Goal: Task Accomplishment & Management: Manage account settings

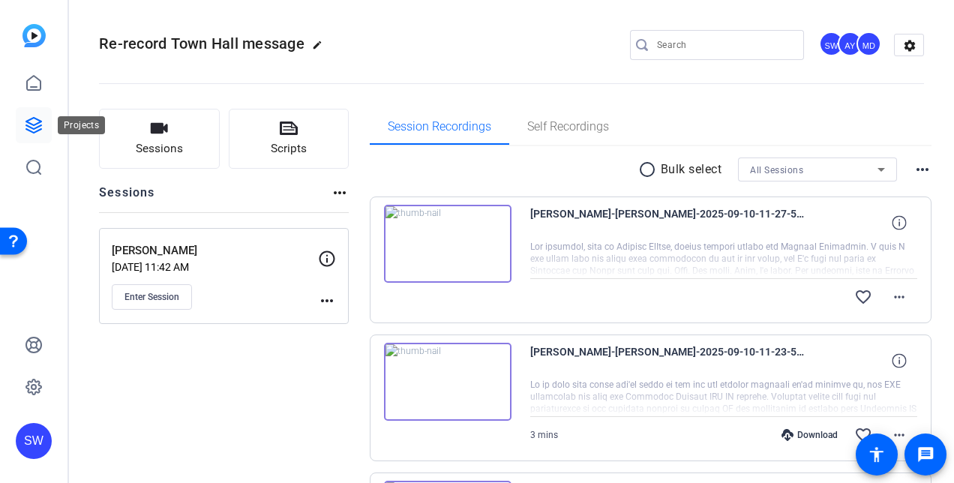
click at [34, 128] on icon at bounding box center [34, 125] width 18 height 18
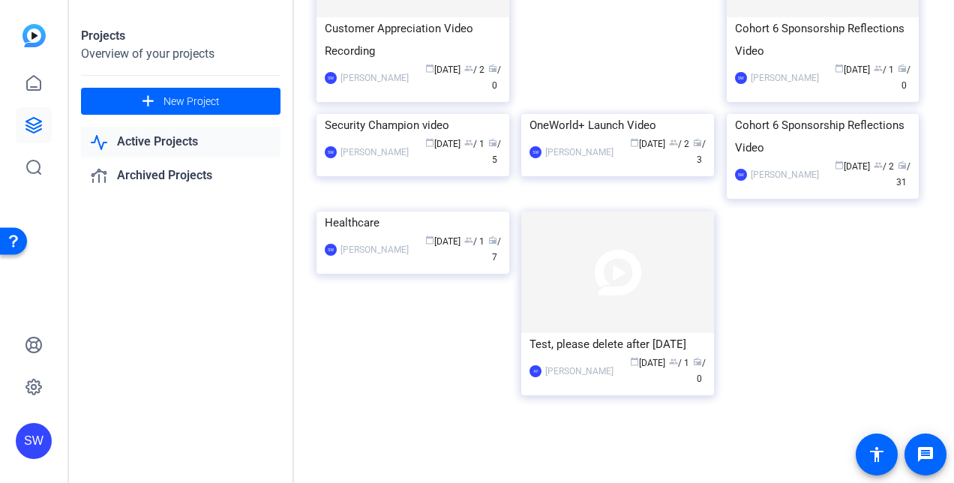
scroll to position [525, 0]
drag, startPoint x: 587, startPoint y: 413, endPoint x: 569, endPoint y: 406, distance: 18.5
click at [569, 387] on div "AY Andrew Yelenosky calendar_today Jan 20 group / 1 radio / 0" at bounding box center [618, 372] width 176 height 32
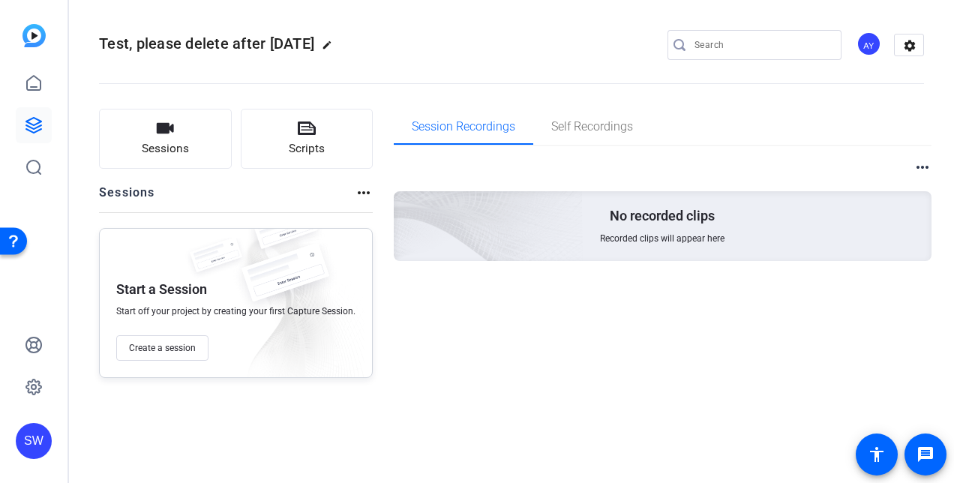
click at [362, 192] on mat-icon "more_horiz" at bounding box center [364, 193] width 18 height 18
click at [474, 317] on div at bounding box center [477, 241] width 954 height 483
click at [905, 48] on mat-icon "settings" at bounding box center [910, 46] width 30 height 23
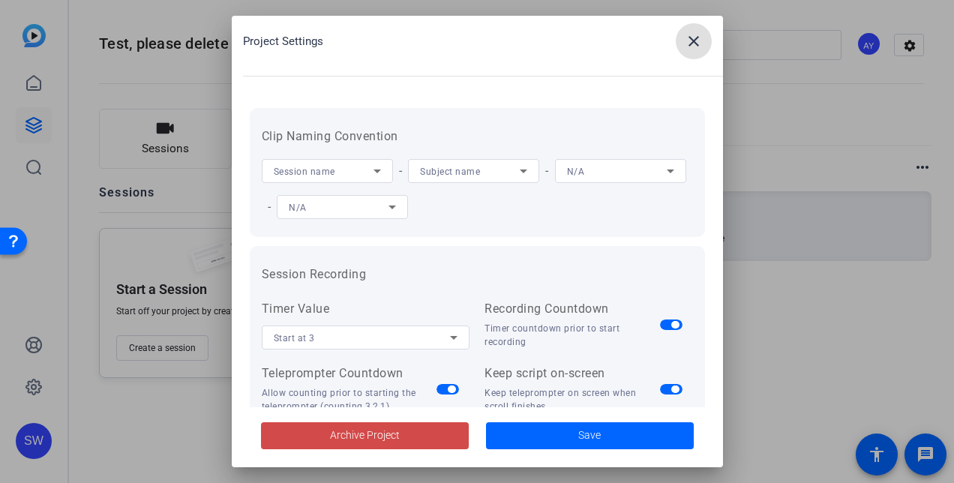
click at [387, 438] on span "Archive Project" at bounding box center [365, 436] width 70 height 16
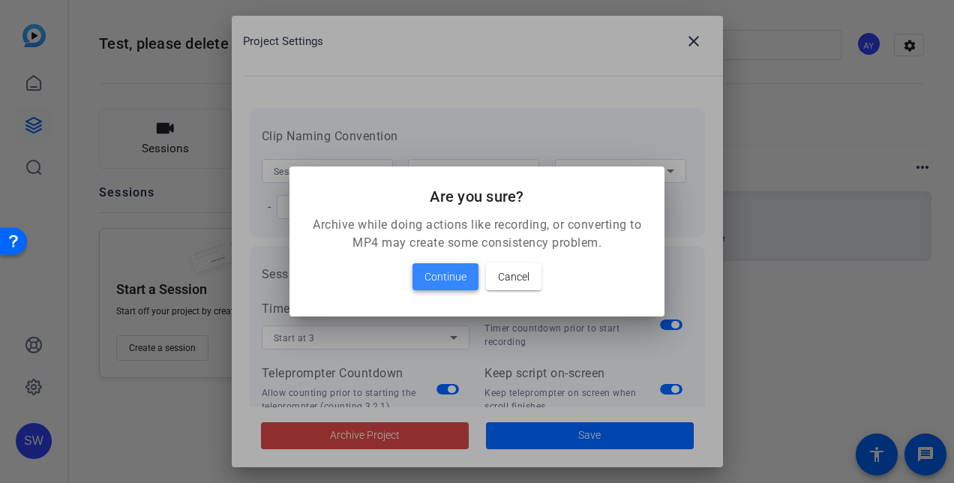
click at [428, 273] on span "Continue" at bounding box center [446, 277] width 42 height 18
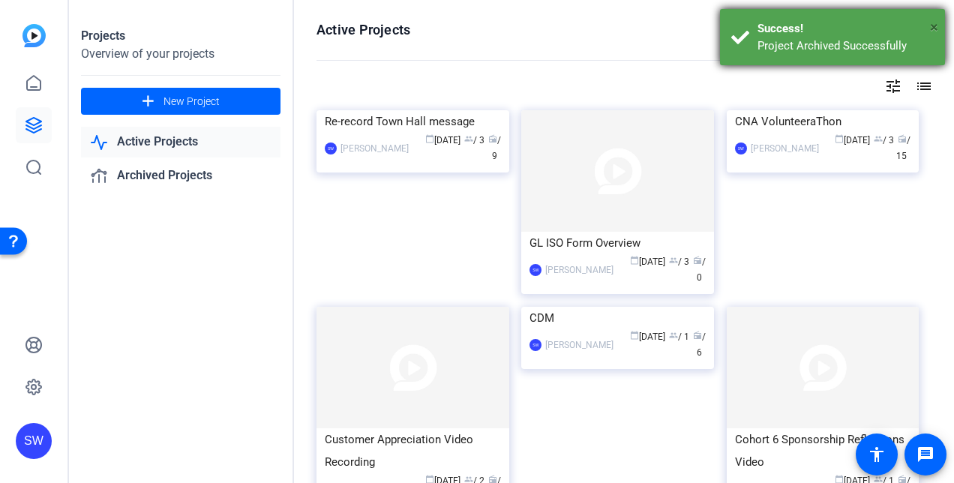
click at [935, 27] on span "×" at bounding box center [934, 27] width 8 height 18
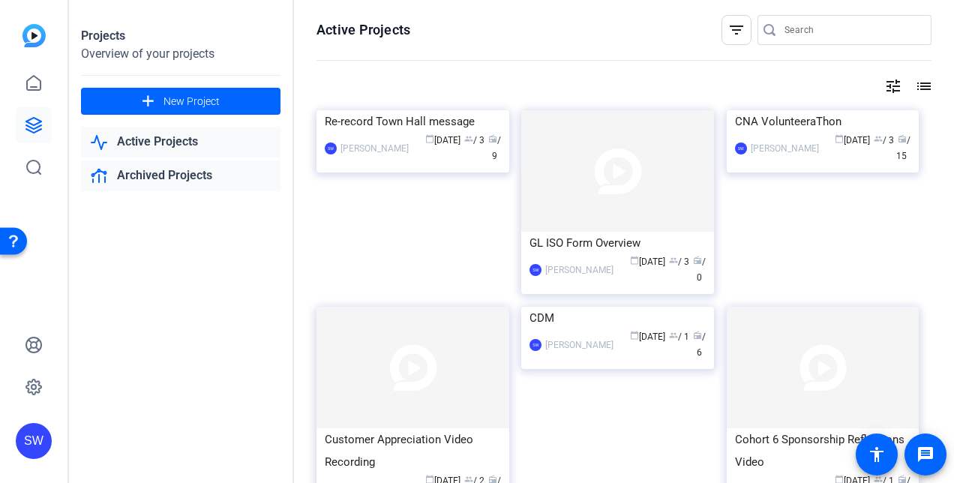
click at [152, 174] on link "Archived Projects" at bounding box center [181, 176] width 200 height 31
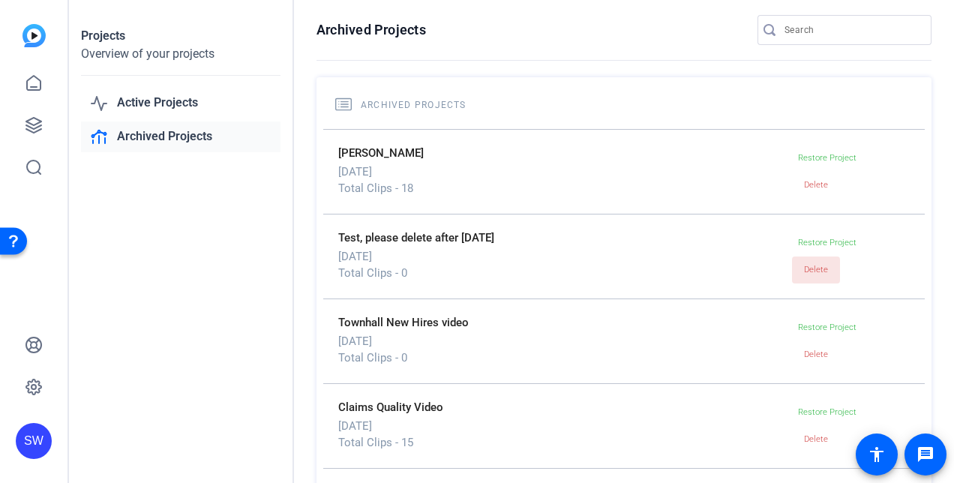
click at [808, 272] on span "Delete" at bounding box center [816, 270] width 24 height 10
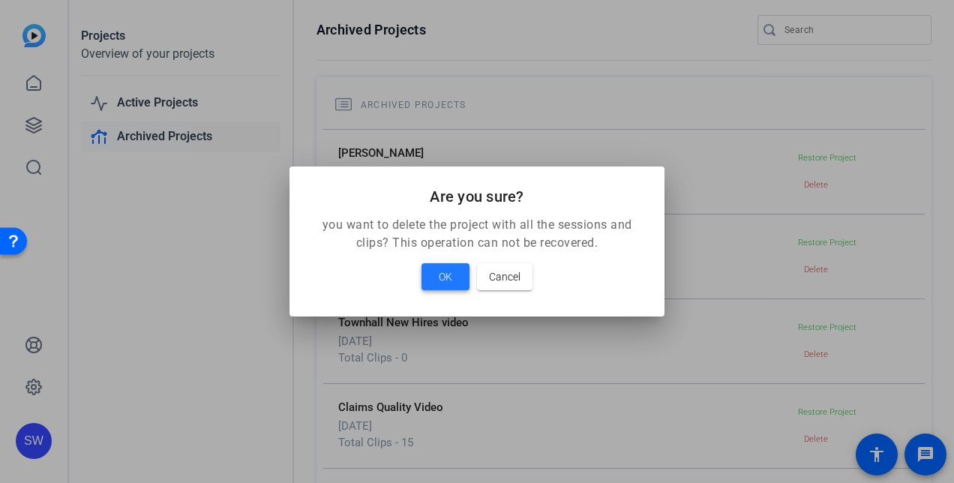
click at [439, 279] on span "OK" at bounding box center [446, 277] width 14 height 18
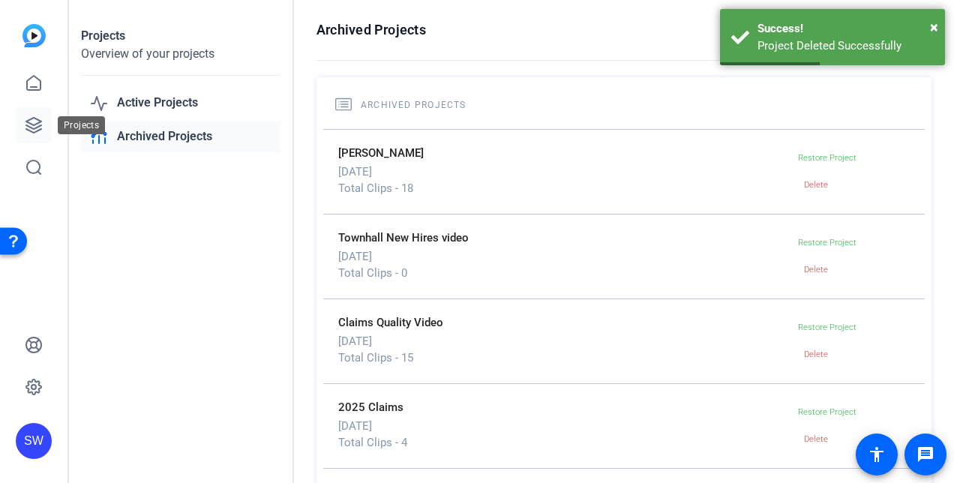
click at [30, 129] on icon at bounding box center [34, 125] width 18 height 18
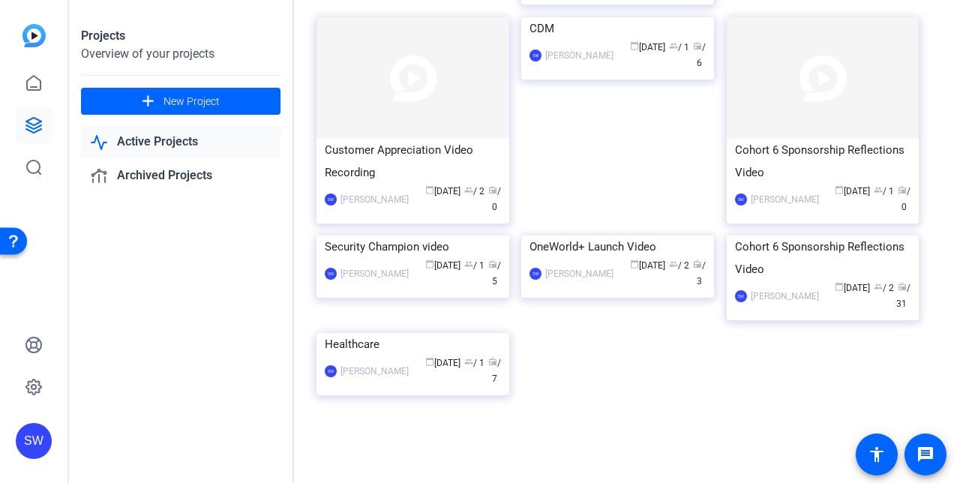
scroll to position [514, 0]
click at [446, 386] on div "calendar_today Apr 21 group / 1 radio / 7" at bounding box center [458, 372] width 85 height 32
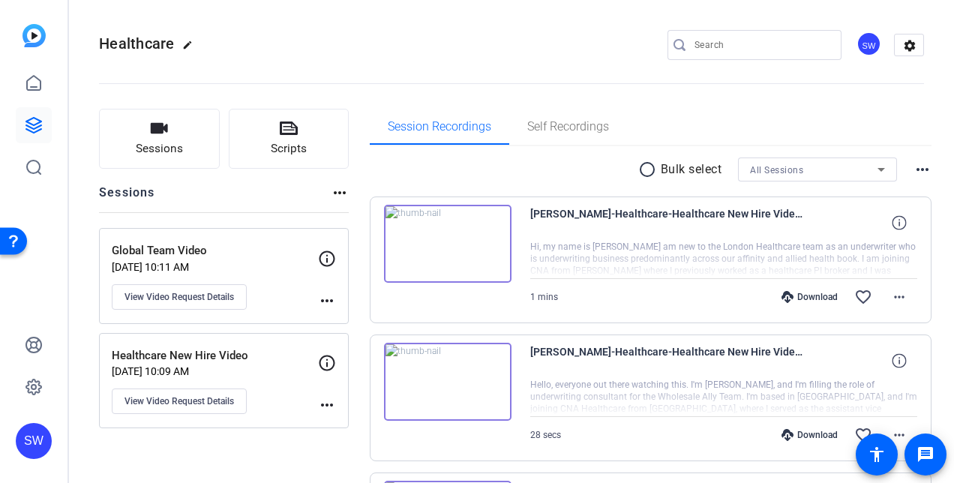
click at [443, 243] on img at bounding box center [448, 244] width 128 height 78
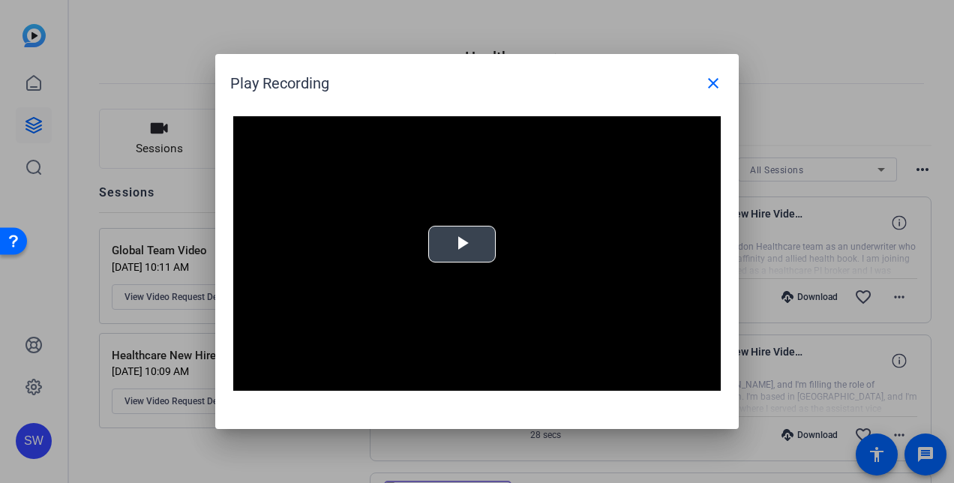
click at [462, 245] on span "Video Player" at bounding box center [462, 245] width 0 height 0
click at [713, 82] on mat-icon "close" at bounding box center [713, 83] width 18 height 18
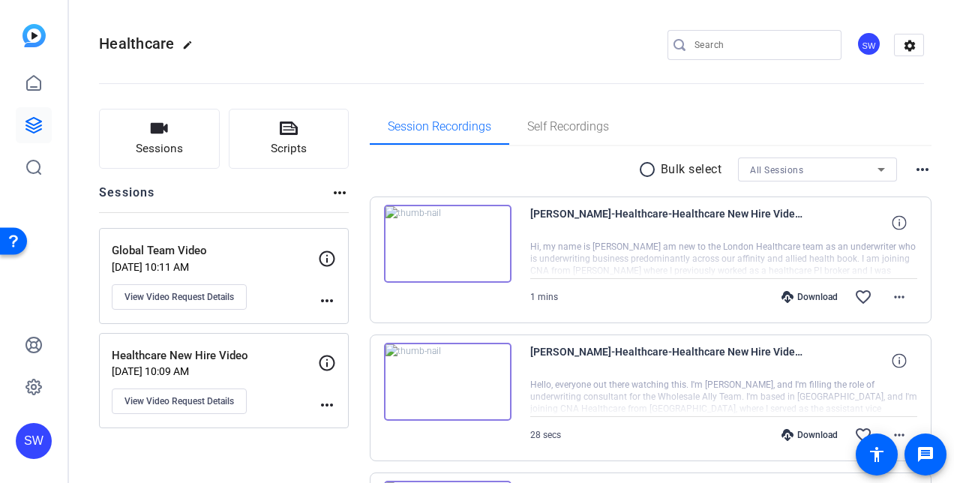
click at [443, 242] on img at bounding box center [448, 244] width 128 height 78
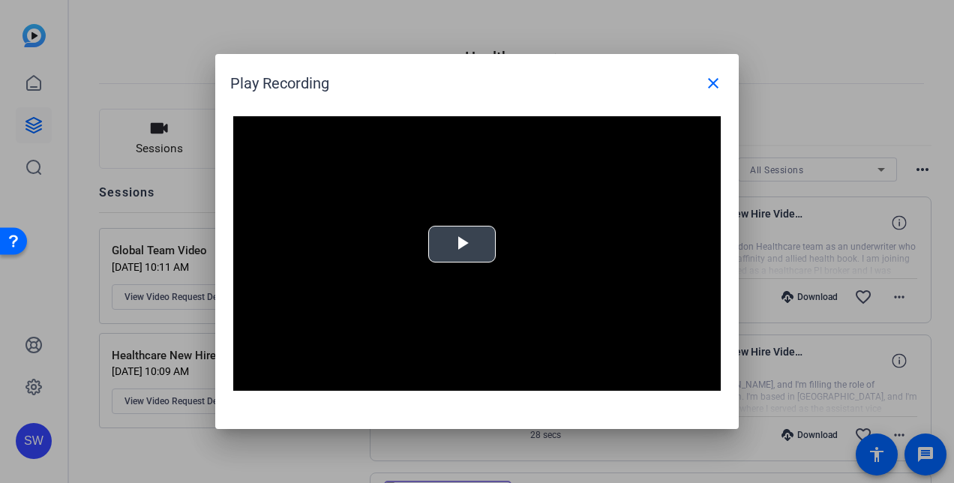
click at [462, 245] on span "Video Player" at bounding box center [462, 245] width 0 height 0
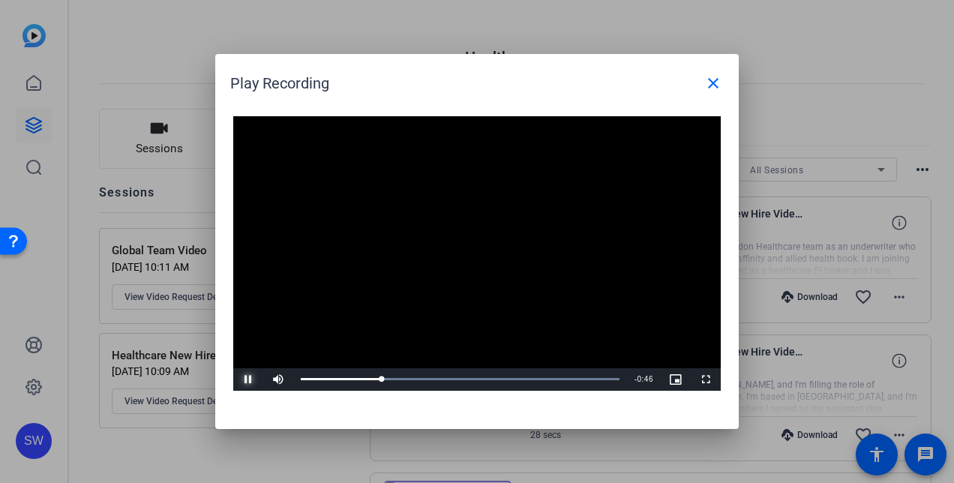
click at [246, 380] on span "Video Player" at bounding box center [248, 380] width 30 height 0
drag, startPoint x: 380, startPoint y: 380, endPoint x: 294, endPoint y: 380, distance: 85.5
click at [301, 380] on div "0:00" at bounding box center [301, 379] width 0 height 4
click at [716, 81] on mat-icon "close" at bounding box center [713, 83] width 18 height 18
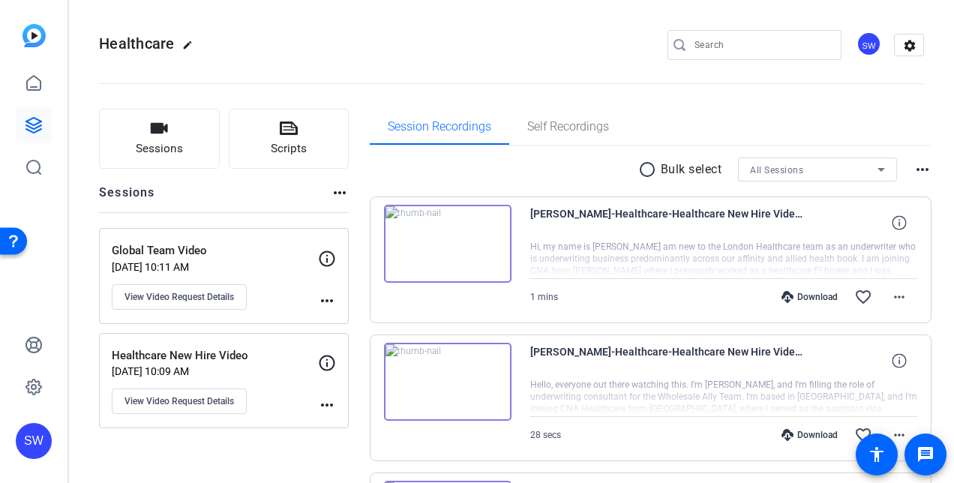
click at [806, 294] on div "Download" at bounding box center [809, 297] width 71 height 12
click at [816, 5] on div "Healthcare edit SW settings" at bounding box center [511, 45] width 825 height 113
click at [891, 297] on mat-icon "more_horiz" at bounding box center [899, 297] width 18 height 18
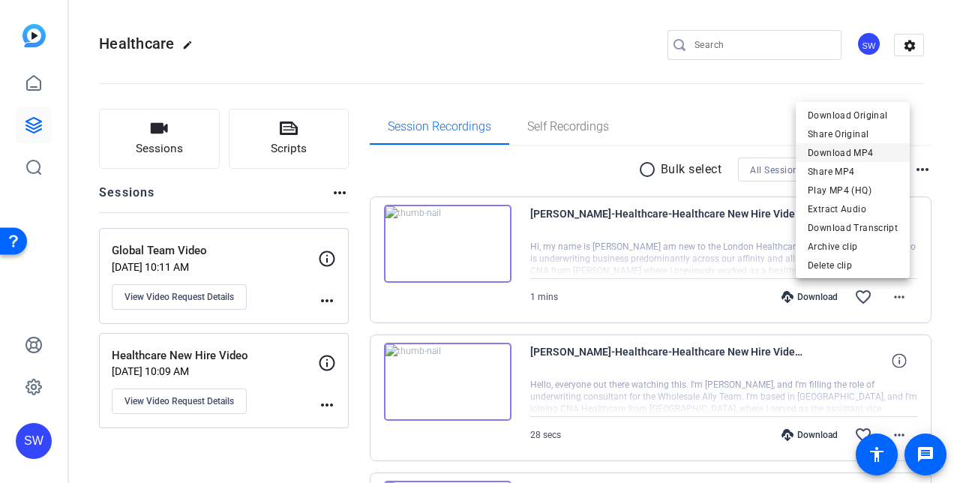
click at [839, 152] on span "Download MP4" at bounding box center [853, 153] width 90 height 18
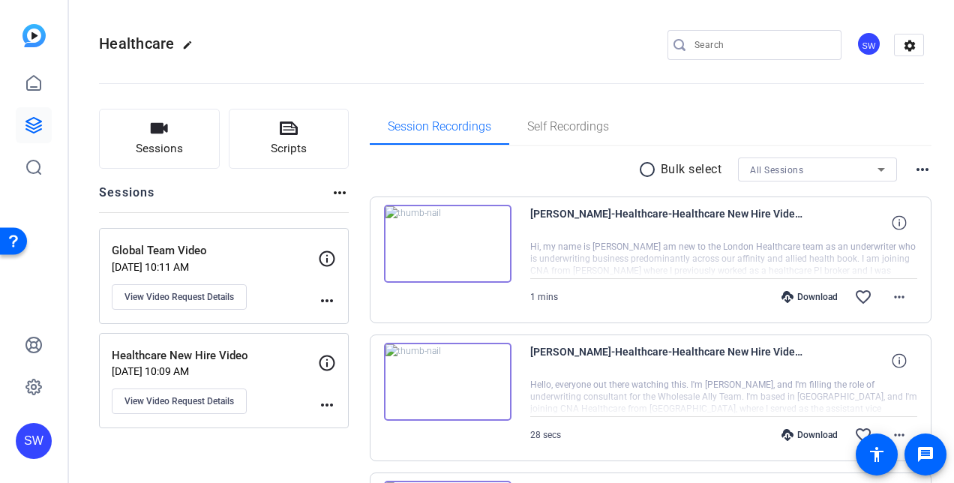
click at [824, 123] on div "Session Recordings Self Recordings" at bounding box center [651, 127] width 563 height 36
click at [893, 362] on icon at bounding box center [899, 360] width 14 height 14
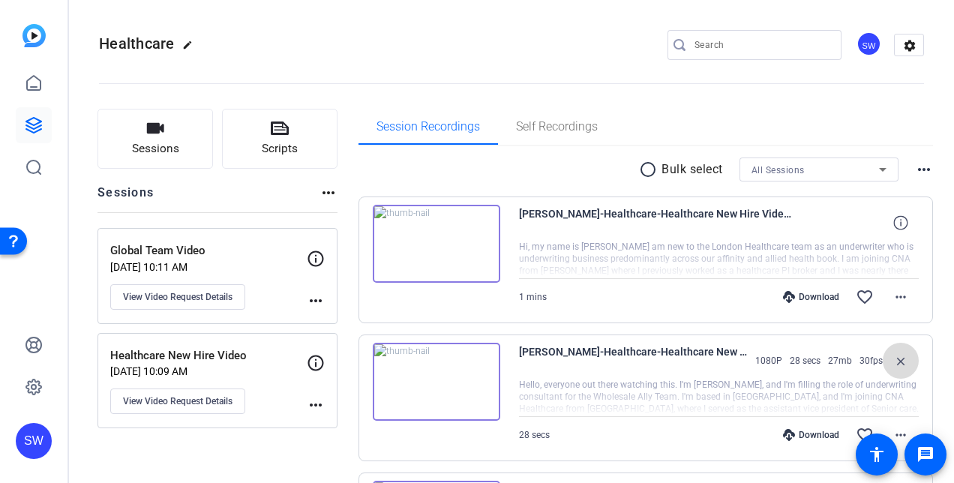
click at [893, 359] on mat-icon "close" at bounding box center [901, 361] width 18 height 19
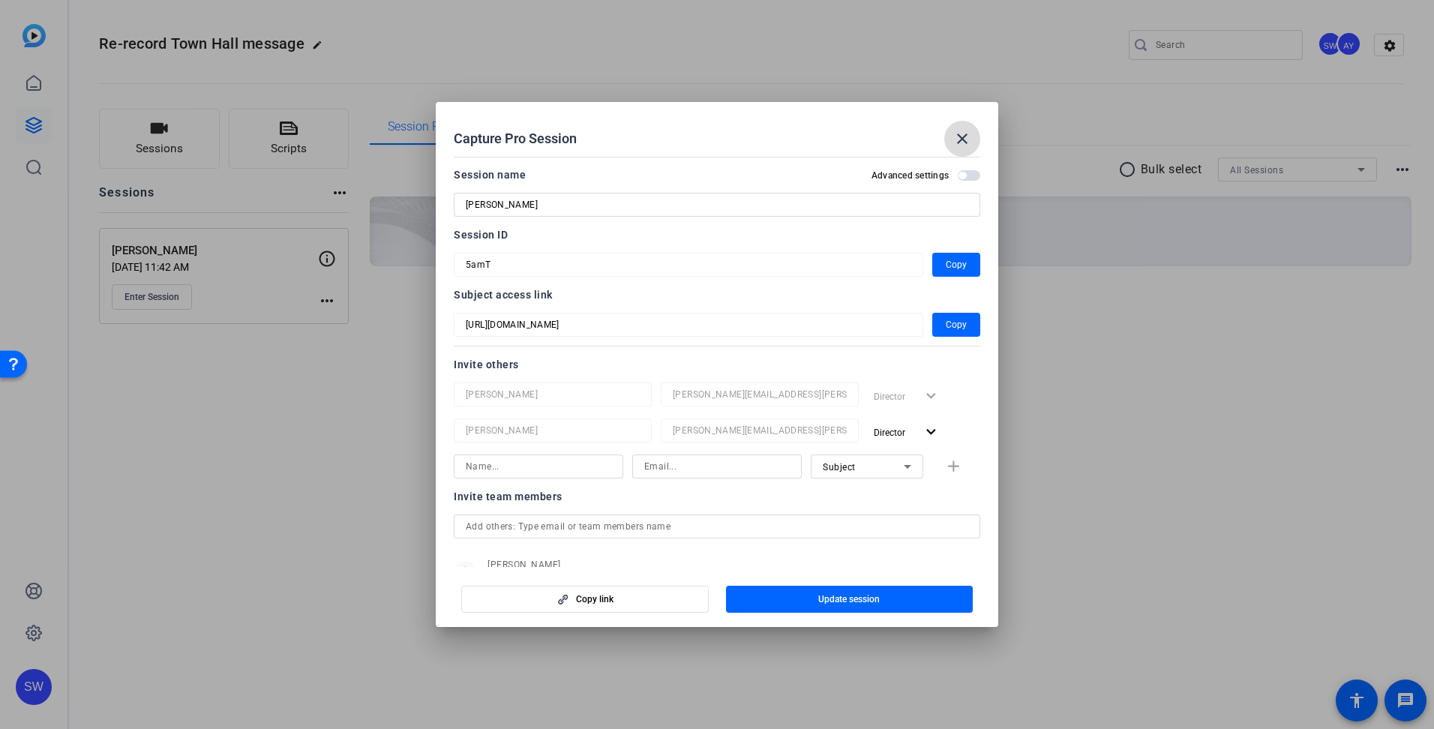
click at [959, 141] on mat-icon "close" at bounding box center [962, 139] width 18 height 18
